Goal: Information Seeking & Learning: Understand process/instructions

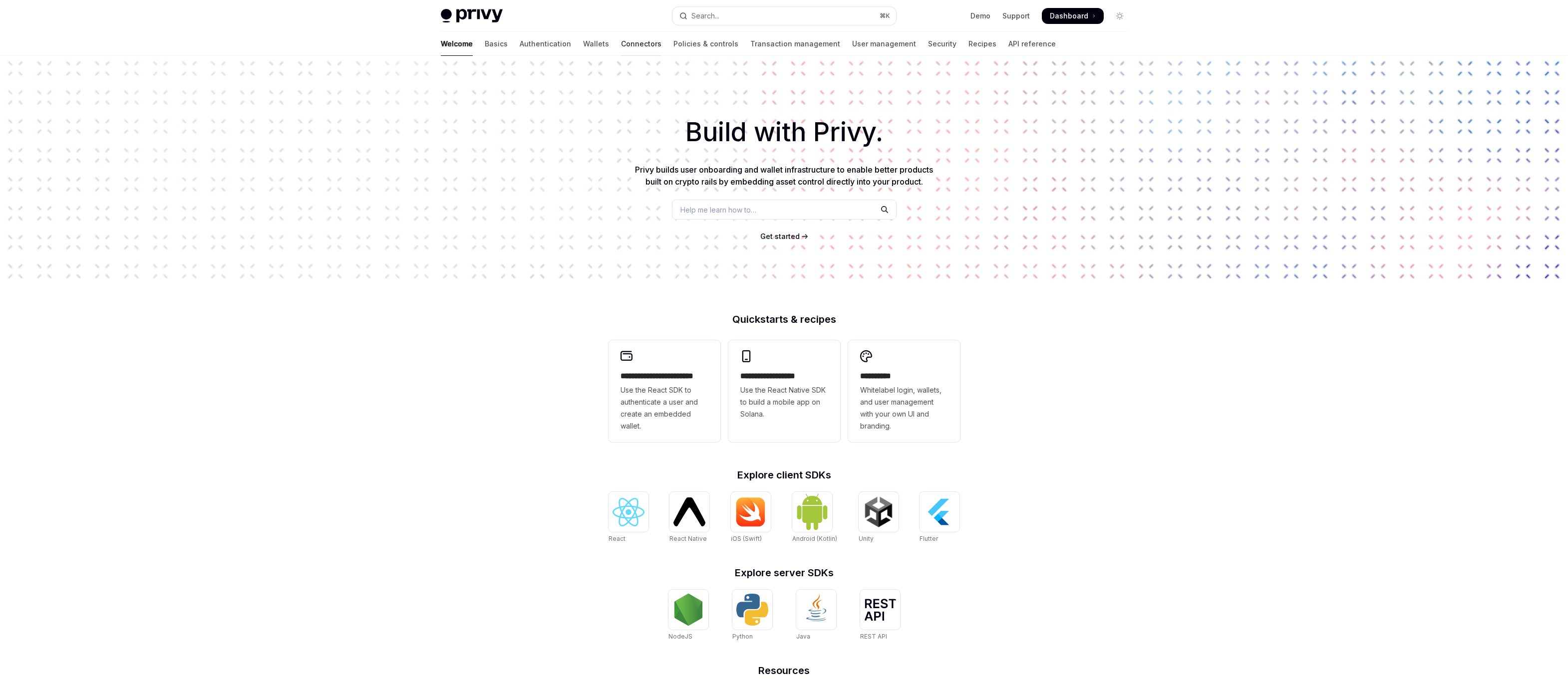
click at [621, 44] on link "Connectors" at bounding box center [642, 44] width 40 height 24
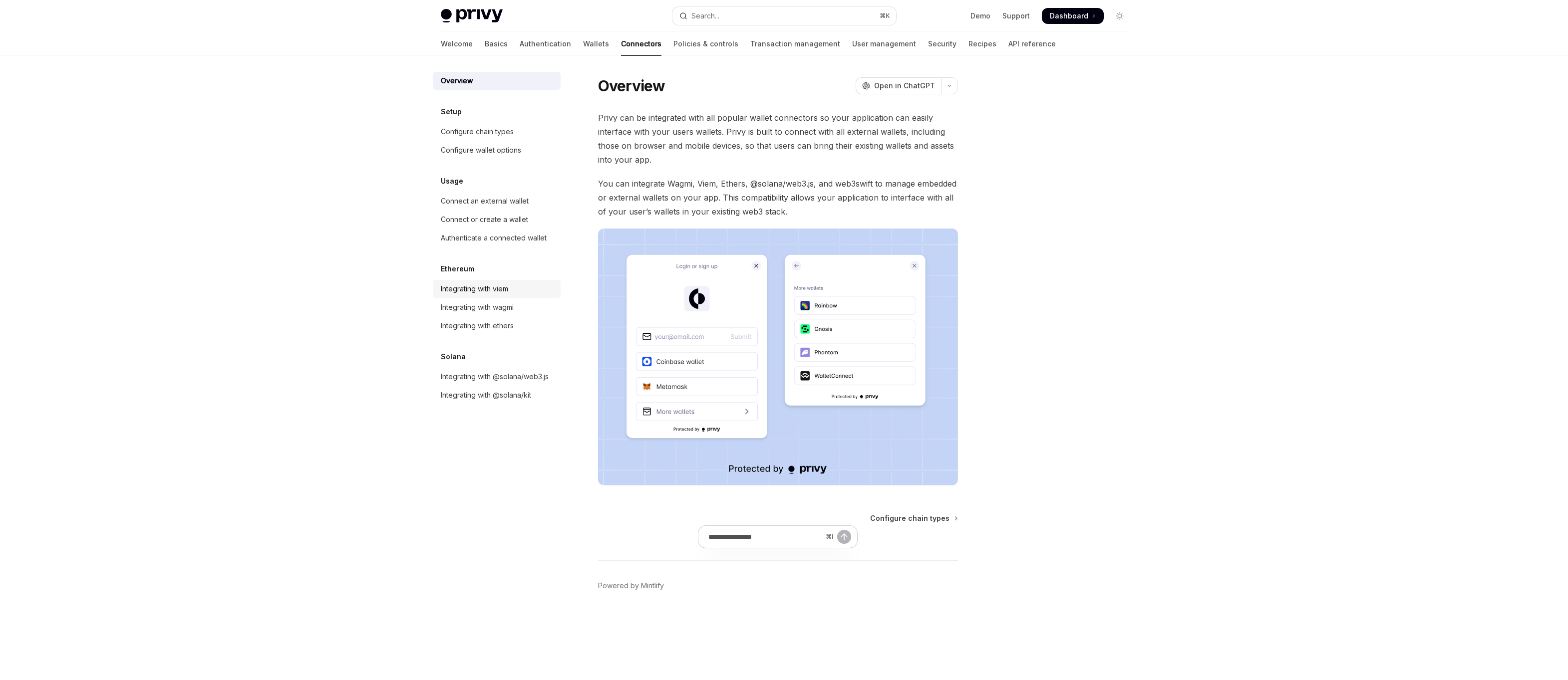
click at [463, 289] on div "Integrating with viem" at bounding box center [473, 289] width 67 height 12
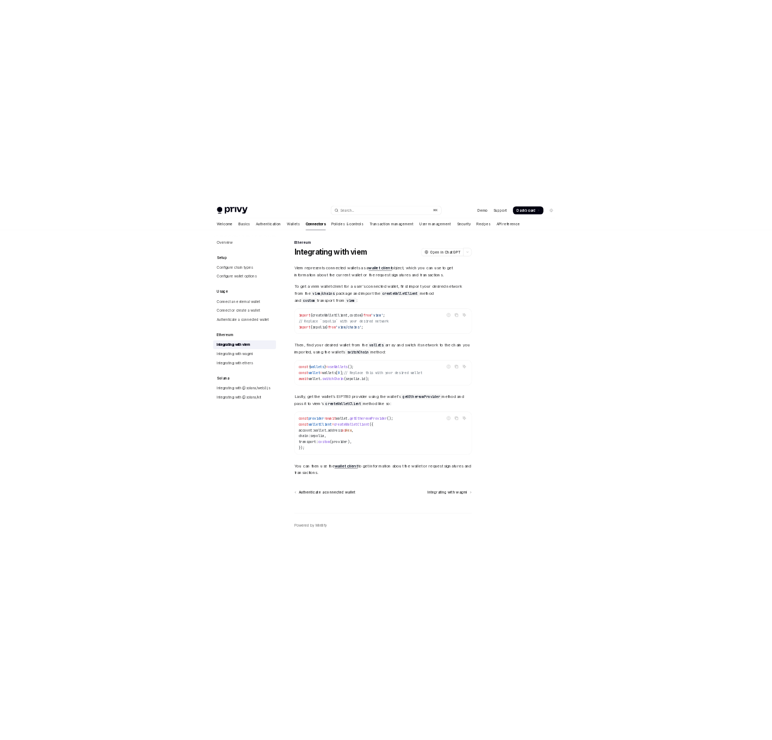
scroll to position [5, 0]
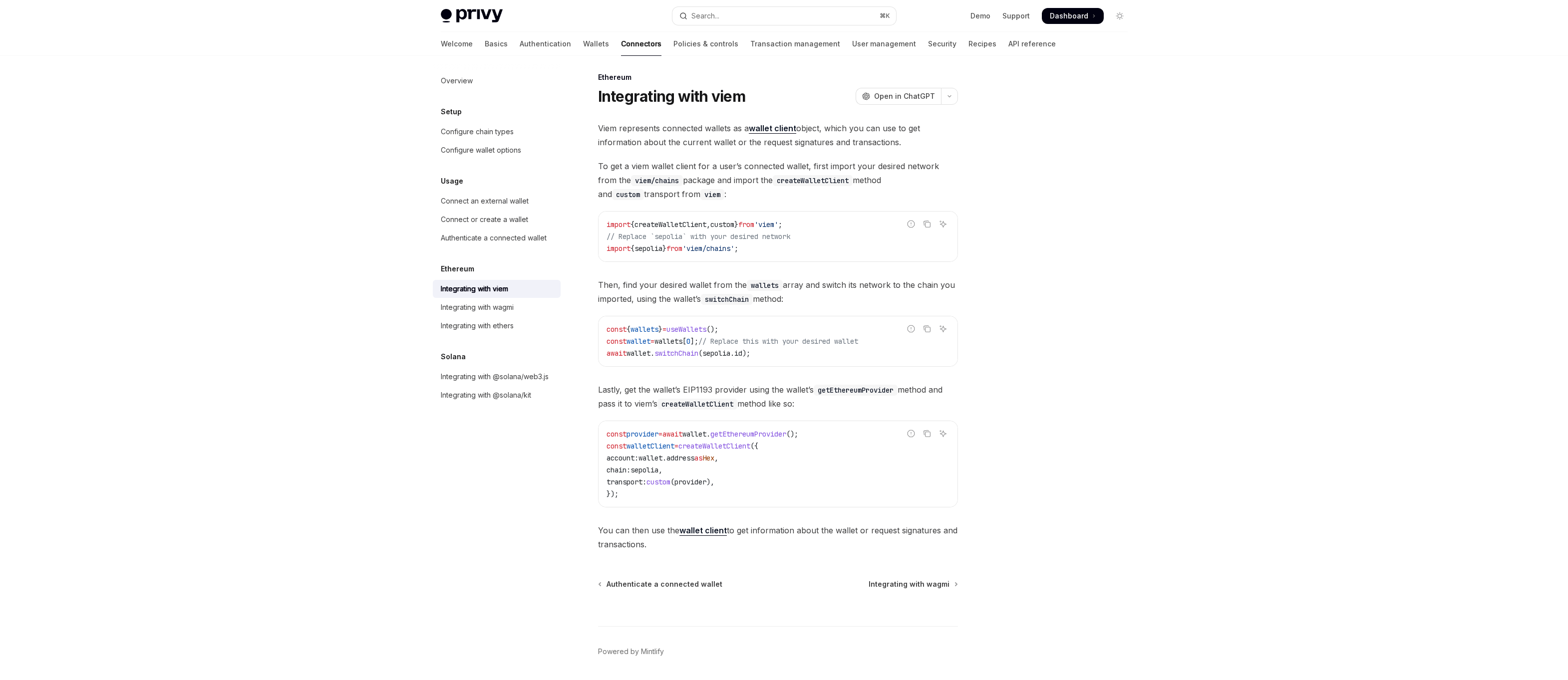
click at [670, 480] on span "custom" at bounding box center [658, 482] width 24 height 9
click at [705, 480] on span "provider" at bounding box center [690, 482] width 32 height 9
click at [663, 459] on span "wallet" at bounding box center [651, 459] width 24 height 9
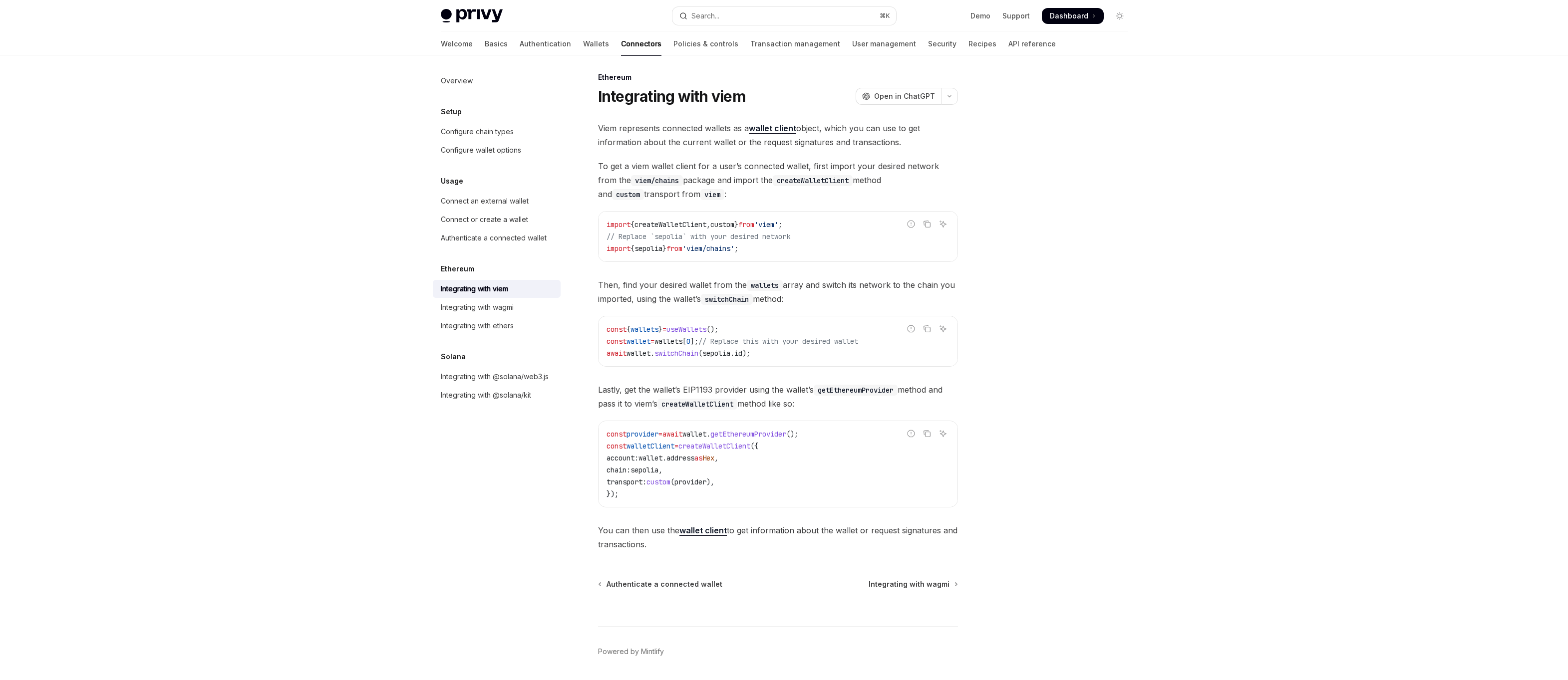
click at [694, 459] on span "address" at bounding box center [680, 459] width 28 height 9
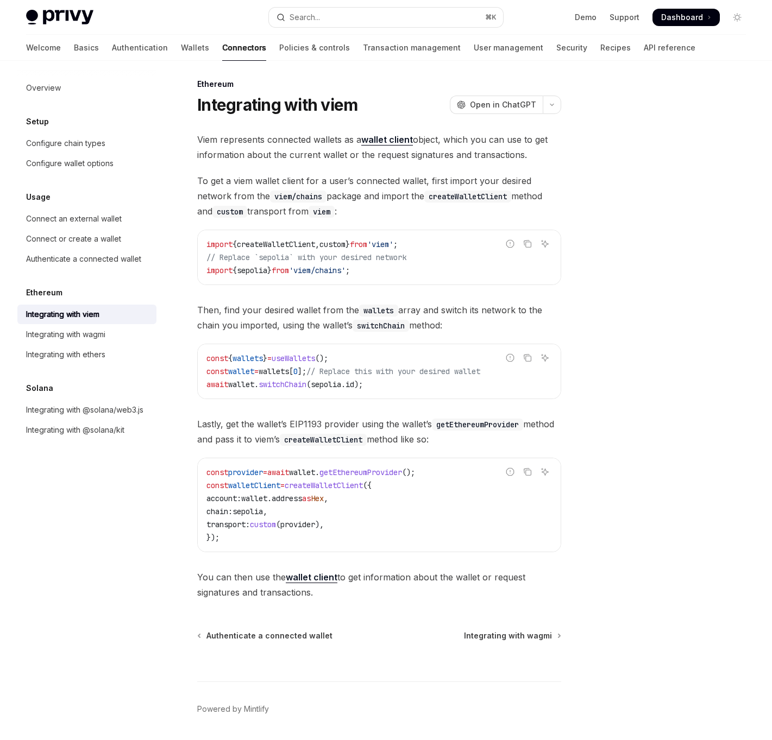
click at [248, 481] on span "walletClient" at bounding box center [254, 486] width 52 height 10
click at [395, 533] on code "const provider = await wallet . getEthereumProvider (); const walletClient = cr…" at bounding box center [378, 505] width 345 height 78
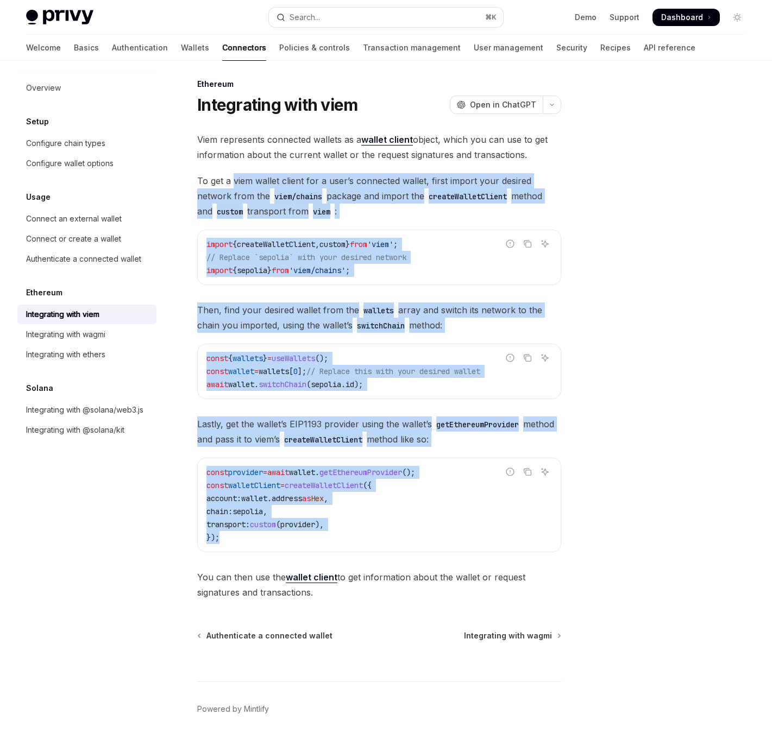
drag, startPoint x: 397, startPoint y: 533, endPoint x: 234, endPoint y: 175, distance: 393.4
click at [234, 175] on div "Viem represents connected wallets as a wallet client object, which you can use …" at bounding box center [379, 366] width 364 height 468
click at [234, 175] on span "To get a viem wallet client for a user’s connected wallet, first import your de…" at bounding box center [379, 196] width 364 height 46
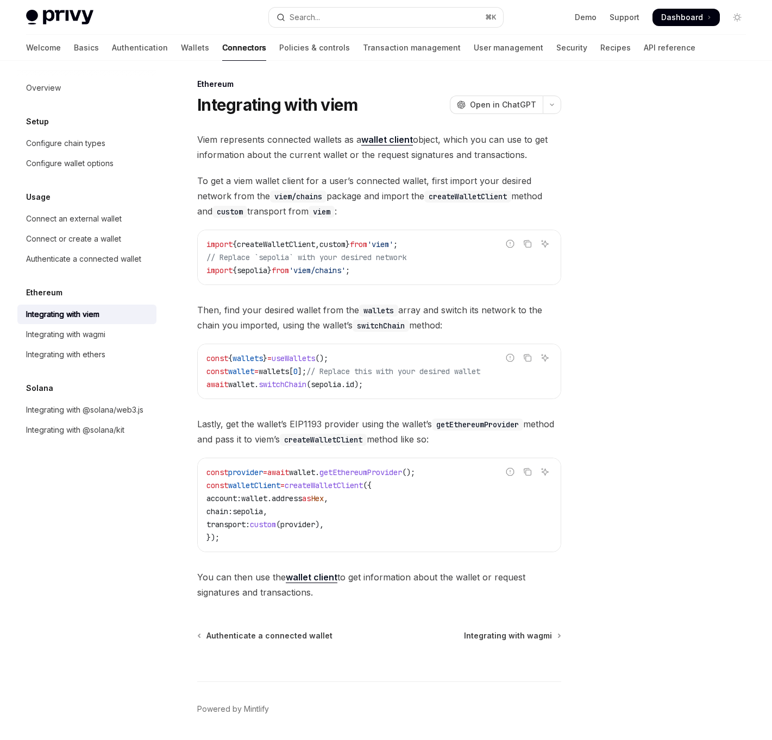
click at [324, 501] on span "Hex" at bounding box center [317, 499] width 13 height 10
click at [181, 53] on link "Wallets" at bounding box center [195, 48] width 28 height 26
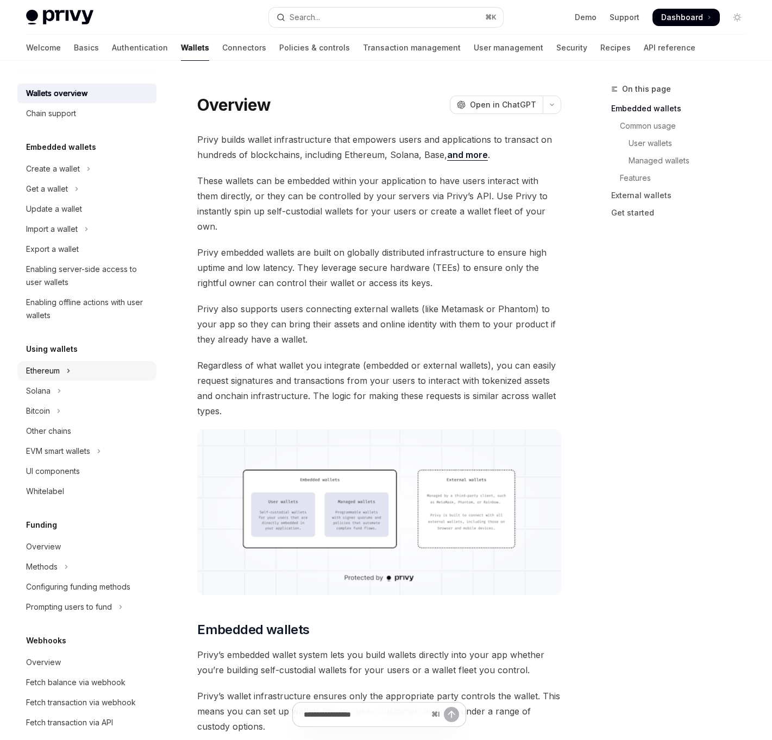
click at [52, 373] on div "Ethereum" at bounding box center [43, 370] width 34 height 13
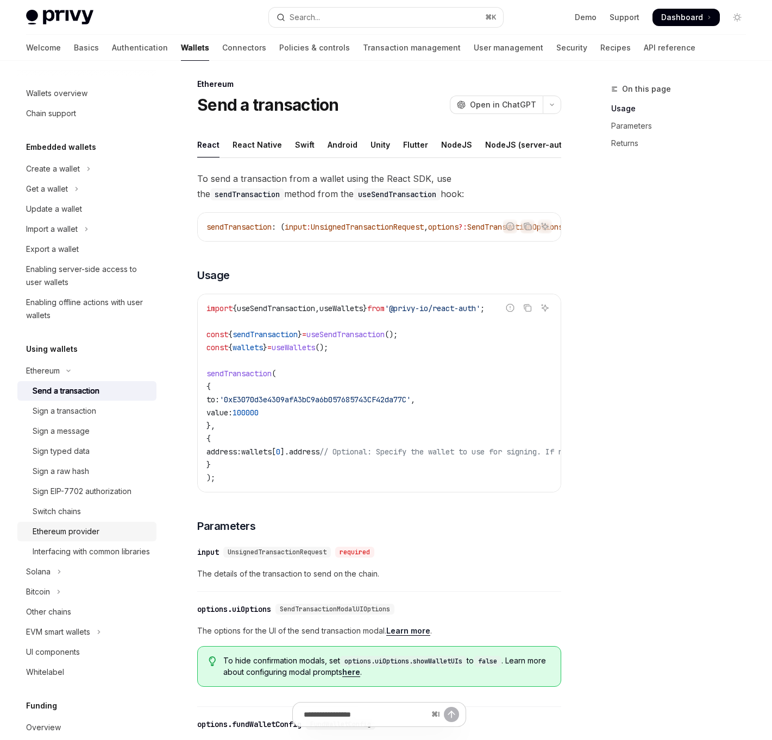
click at [58, 535] on div "Ethereum provider" at bounding box center [66, 531] width 67 height 13
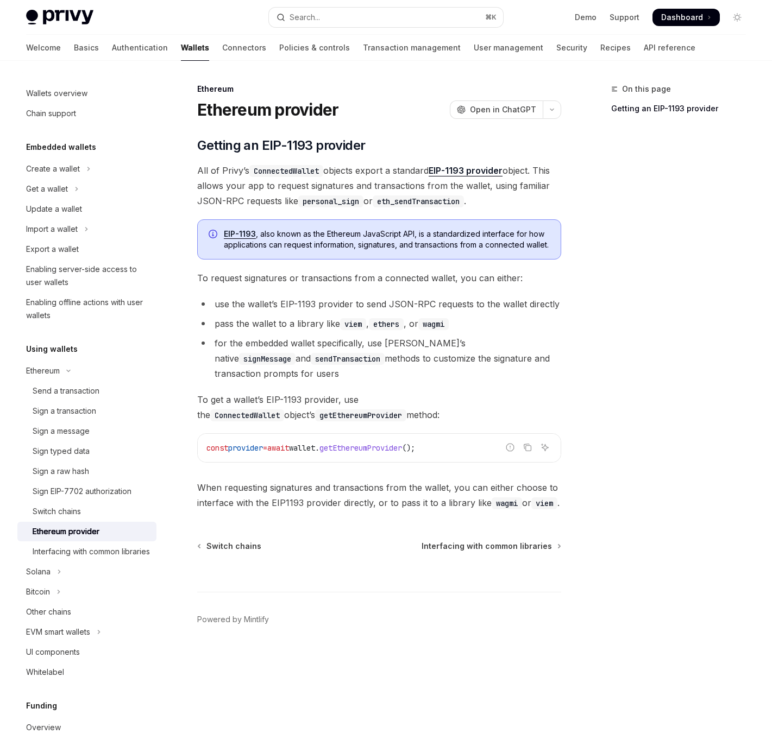
click at [377, 453] on span "getEthereumProvider" at bounding box center [360, 448] width 83 height 10
copy span "getEthereumProvider"
click at [445, 366] on li "for the embedded wallet specifically, use [PERSON_NAME]’s native signMessage an…" at bounding box center [379, 359] width 364 height 46
type textarea "*"
